Goal: Check status: Check status

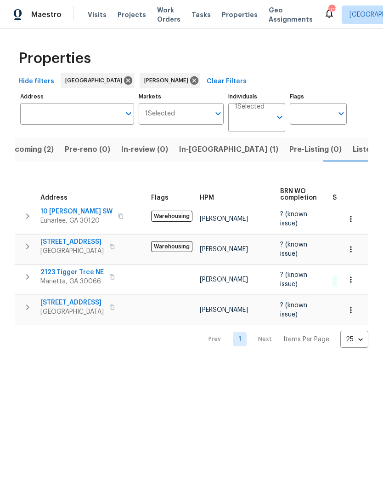
scroll to position [0, 16]
click at [43, 153] on span "Upcoming (2)" at bounding box center [28, 149] width 49 height 13
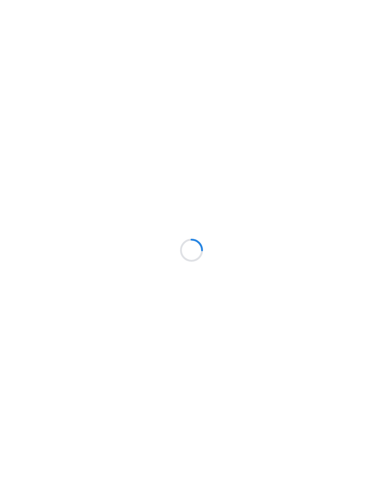
click at [96, 22] on div at bounding box center [191, 250] width 383 height 500
click at [94, 16] on div at bounding box center [191, 250] width 383 height 500
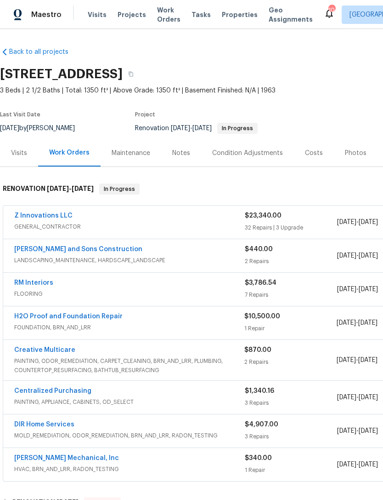
click at [101, 10] on span "Visits" at bounding box center [97, 14] width 19 height 9
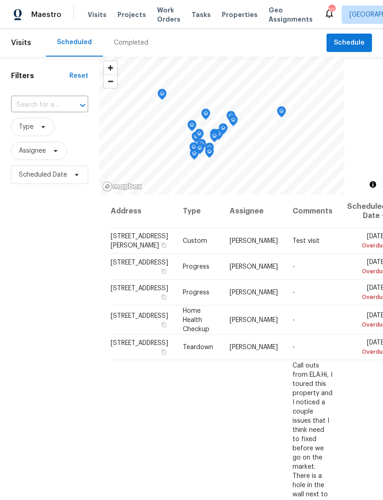
click at [51, 106] on input "text" at bounding box center [36, 105] width 51 height 14
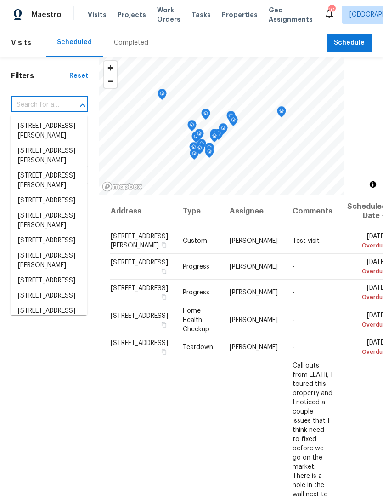
click at [43, 103] on input "text" at bounding box center [36, 105] width 51 height 14
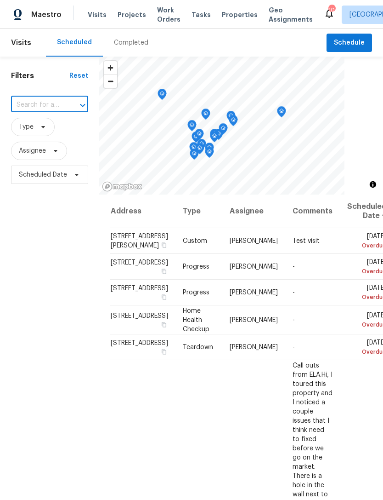
paste input "[STREET_ADDRESS][PERSON_NAME]"
type input "[STREET_ADDRESS][PERSON_NAME]"
click at [42, 137] on li "[STREET_ADDRESS][PERSON_NAME]" at bounding box center [49, 131] width 77 height 25
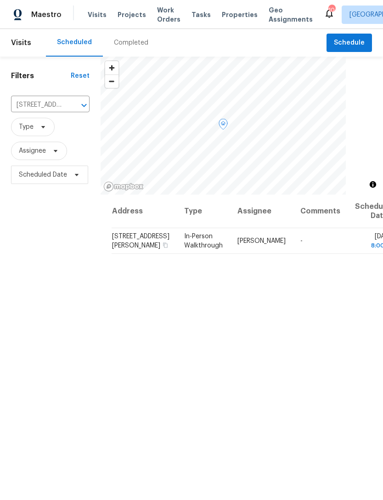
click at [124, 254] on td "[STREET_ADDRESS][PERSON_NAME]" at bounding box center [144, 241] width 65 height 26
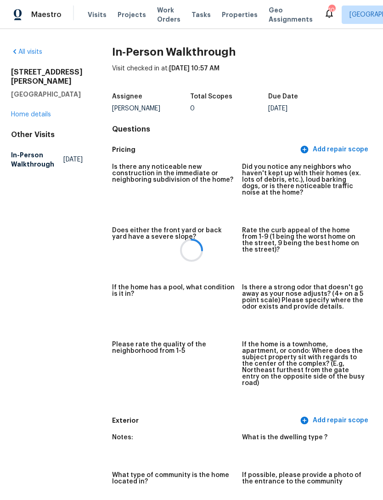
click at [26, 116] on div at bounding box center [191, 250] width 383 height 500
click at [27, 113] on div at bounding box center [191, 250] width 383 height 500
click at [29, 118] on div "[STREET_ADDRESS][PERSON_NAME] Home details" at bounding box center [47, 93] width 72 height 51
click at [26, 116] on link "Home details" at bounding box center [31, 114] width 40 height 6
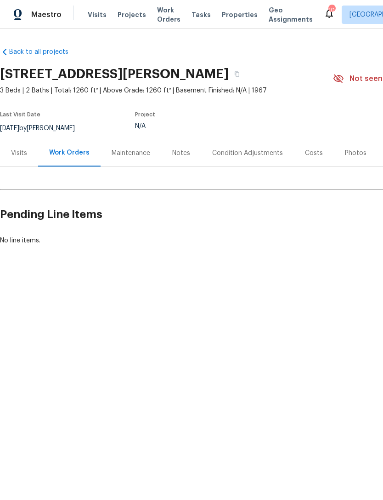
click at [20, 152] on div "Visits" at bounding box center [19, 152] width 16 height 9
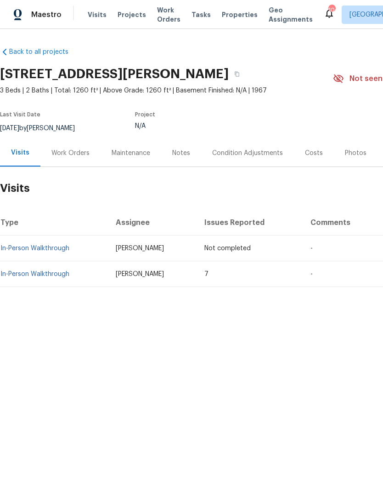
click at [40, 271] on link "In-Person Walkthrough" at bounding box center [34, 274] width 69 height 6
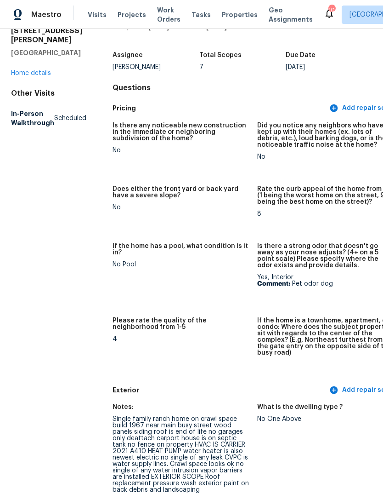
scroll to position [43, 0]
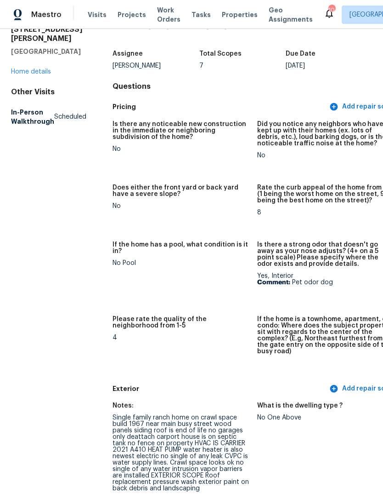
click at [32, 68] on link "Home details" at bounding box center [31, 71] width 40 height 6
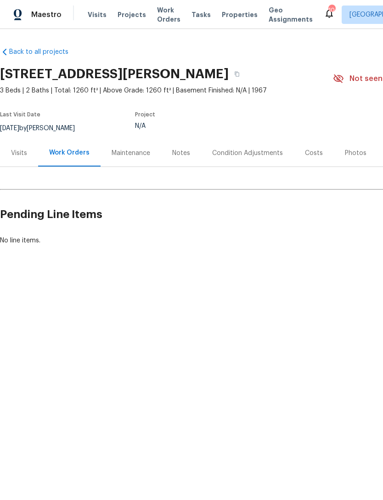
click at [186, 156] on div "Notes" at bounding box center [181, 152] width 18 height 9
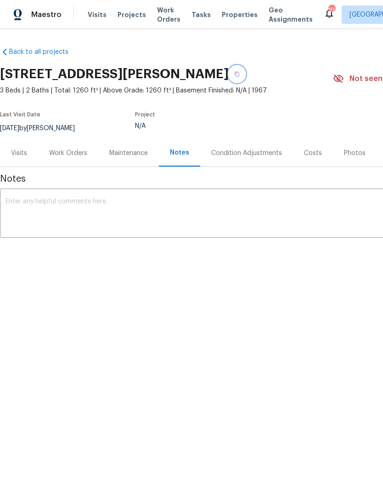
click at [240, 73] on icon "button" at bounding box center [237, 74] width 6 height 6
click at [25, 154] on div "Visits" at bounding box center [19, 152] width 16 height 9
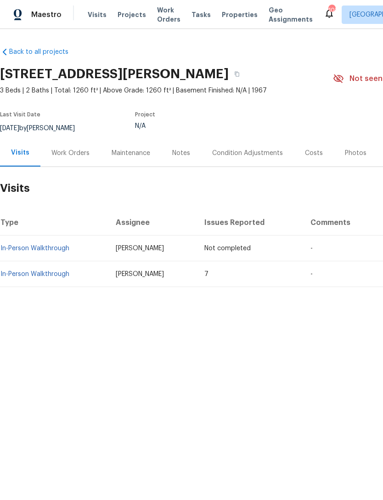
click at [54, 271] on link "In-Person Walkthrough" at bounding box center [34, 274] width 69 height 6
